Goal: Use online tool/utility: Use online tool/utility

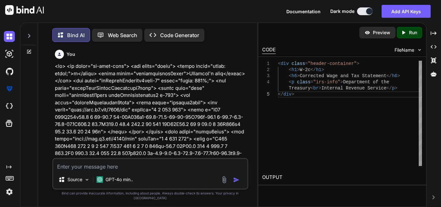
scroll to position [0, 59]
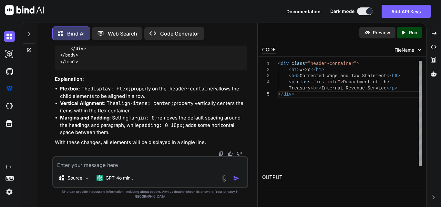
type textarea "x"
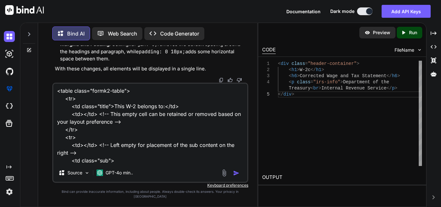
scroll to position [0, 0]
click at [121, 164] on textarea "<table class="formk2-table"> <tr> <td class="title">This W-2 belongs to:</td> <…" at bounding box center [150, 124] width 194 height 80
paste textarea ".formk2-table { width: 100%; }"
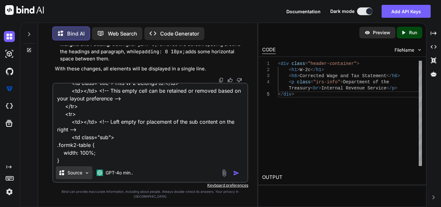
paste textarea ".title { font-weight: 700; font-size: 18px; color: #000; width: 65%; }"
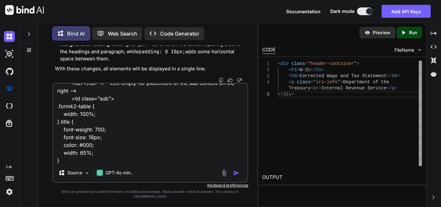
paste textarea ".sub { font-size: 20px; color: var(--muted); border: 1px solid #000; padding-to…"
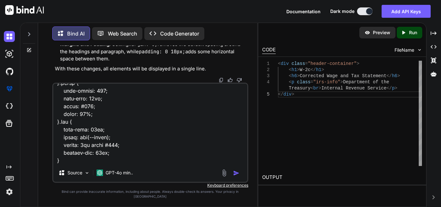
paste textarea ".input-W2along1 { padding: 0px; display: flex; margin-left: 2px; margin-top: -6…"
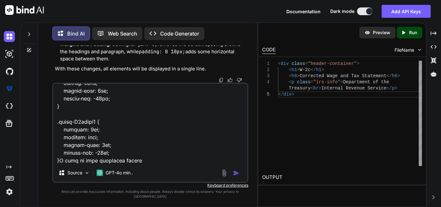
type textarea "<table class="formk2-table"> <tr> <td class="title">This W-2 belongs to:</td> <…"
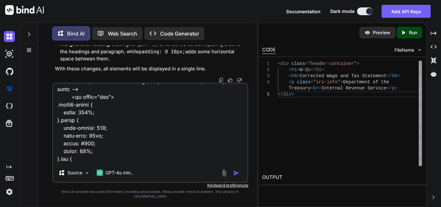
scroll to position [0, 0]
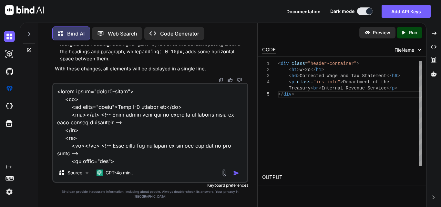
drag, startPoint x: 60, startPoint y: 164, endPoint x: 54, endPoint y: 93, distance: 71.2
click at [54, 93] on textarea at bounding box center [150, 124] width 194 height 80
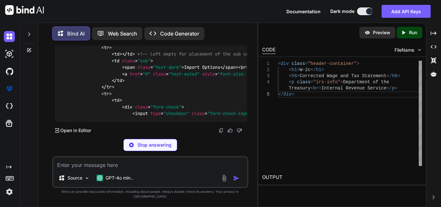
scroll to position [16116, 0]
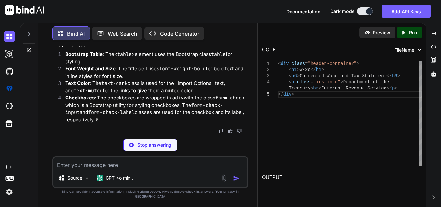
drag, startPoint x: 69, startPoint y: 71, endPoint x: 102, endPoint y: 86, distance: 36.6
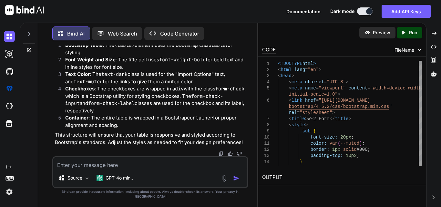
scroll to position [16277, 0]
drag, startPoint x: 78, startPoint y: 77, endPoint x: 114, endPoint y: 128, distance: 62.5
copy code "< table class = "table" > < tbody > < tr > < td class = "font-weight-bold" styl…"
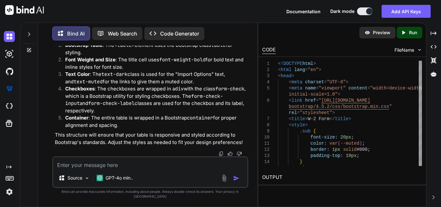
scroll to position [16342, 0]
drag, startPoint x: 68, startPoint y: 102, endPoint x: 92, endPoint y: 65, distance: 43.6
copy code "< div class = "container mt-4" > < table class = "table" > < tbody > < tr > < t…"
